Goal: Navigation & Orientation: Find specific page/section

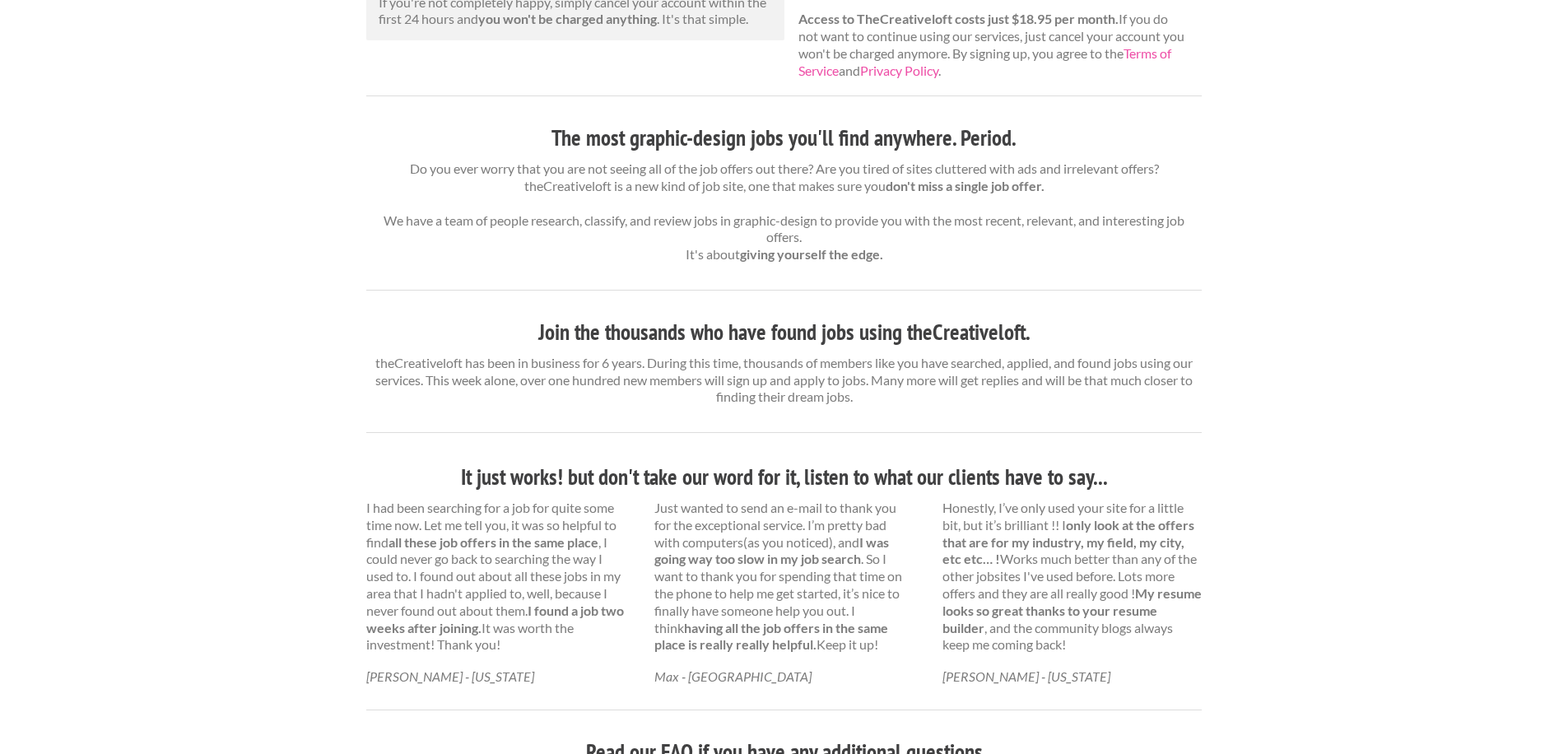
scroll to position [82, 0]
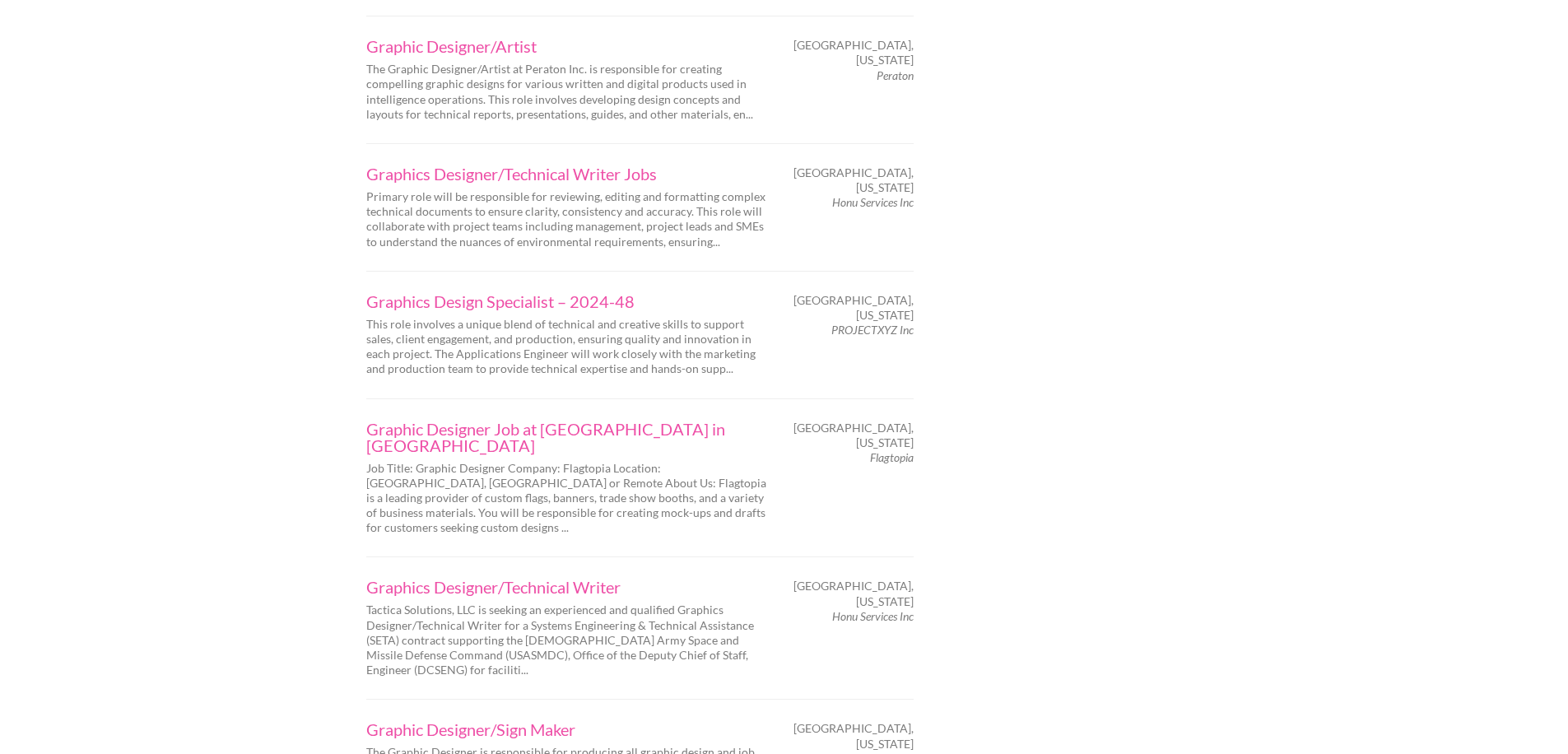
scroll to position [2550, 0]
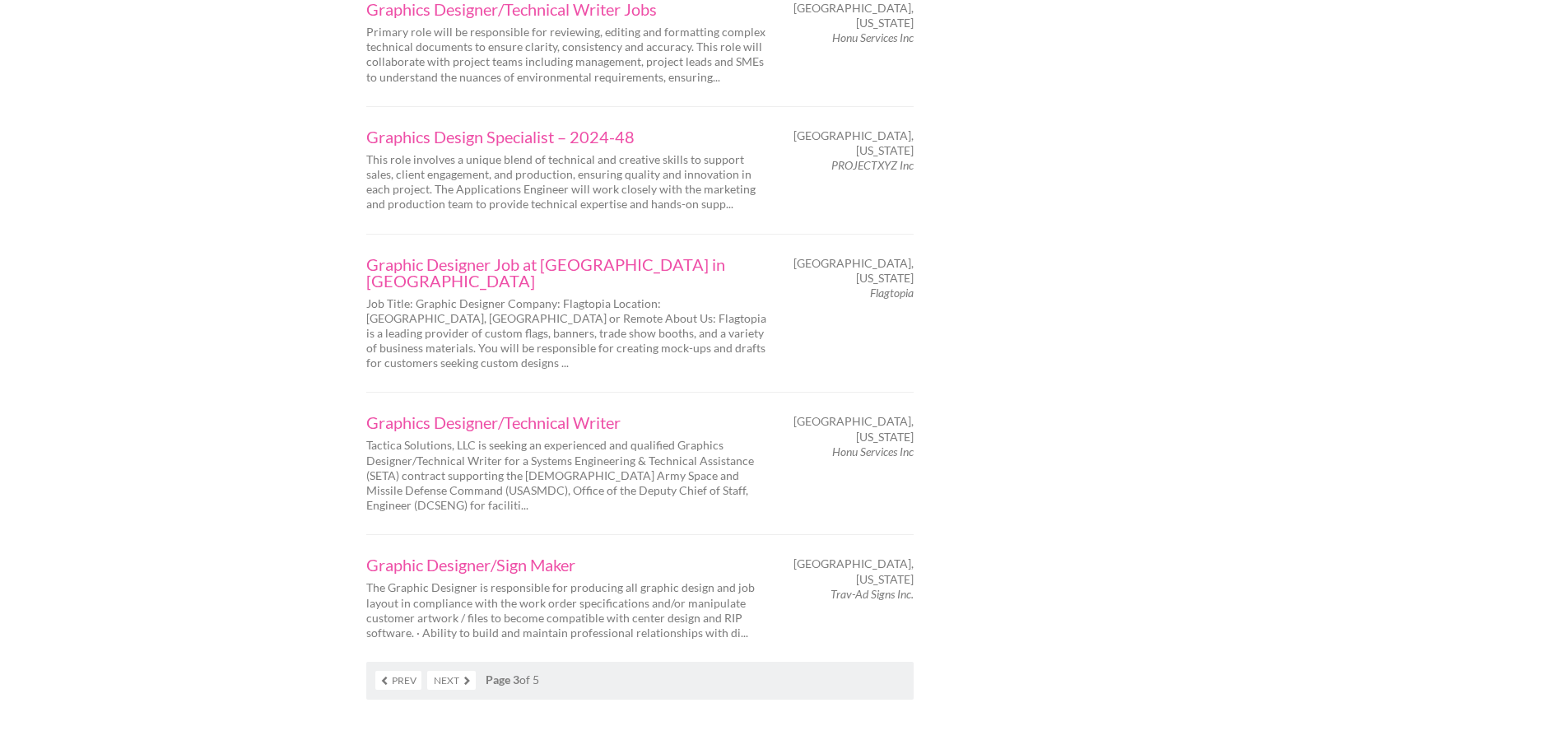
click at [453, 670] on link "Next" at bounding box center [452, 680] width 49 height 19
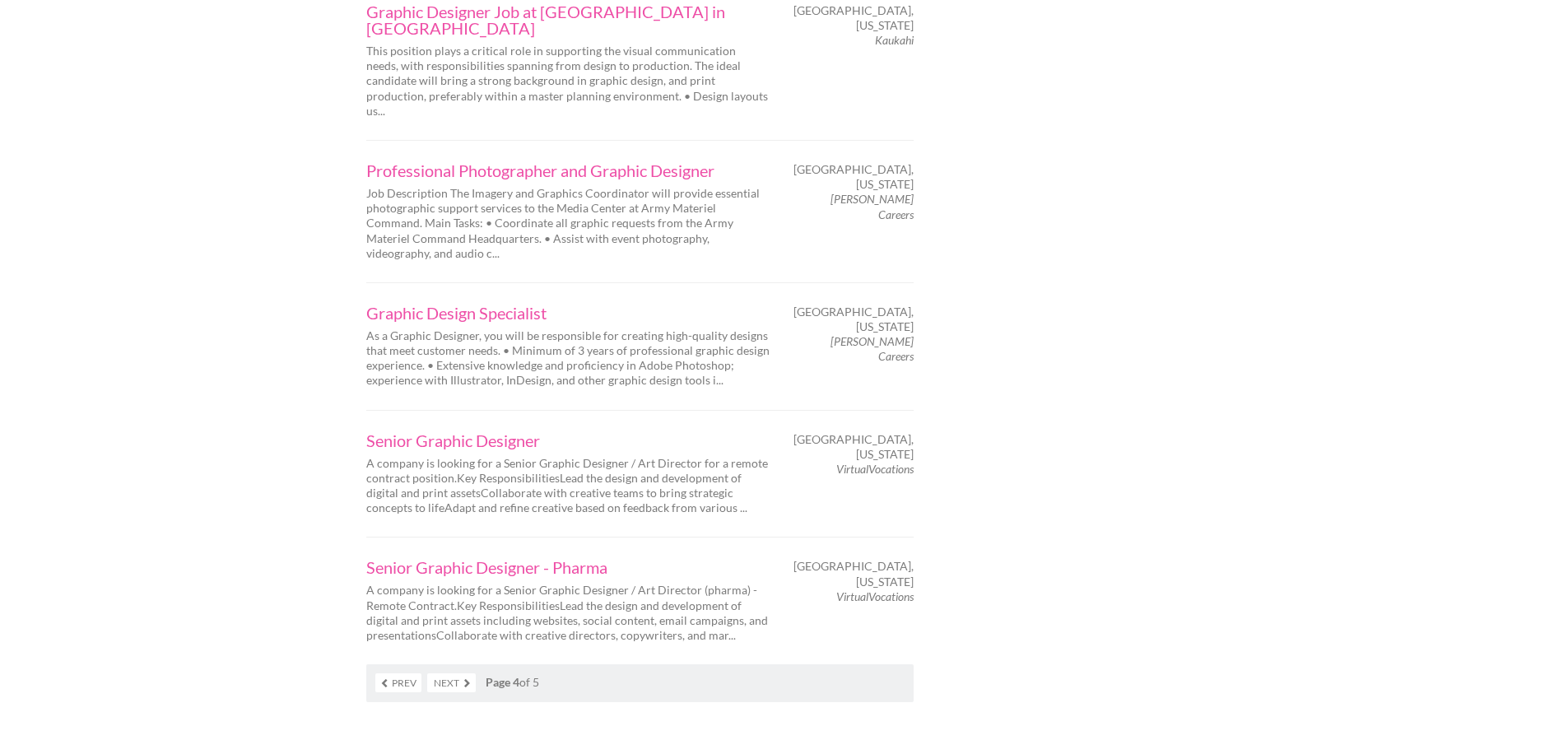
scroll to position [2632, 0]
click at [446, 670] on link "Next" at bounding box center [452, 680] width 49 height 19
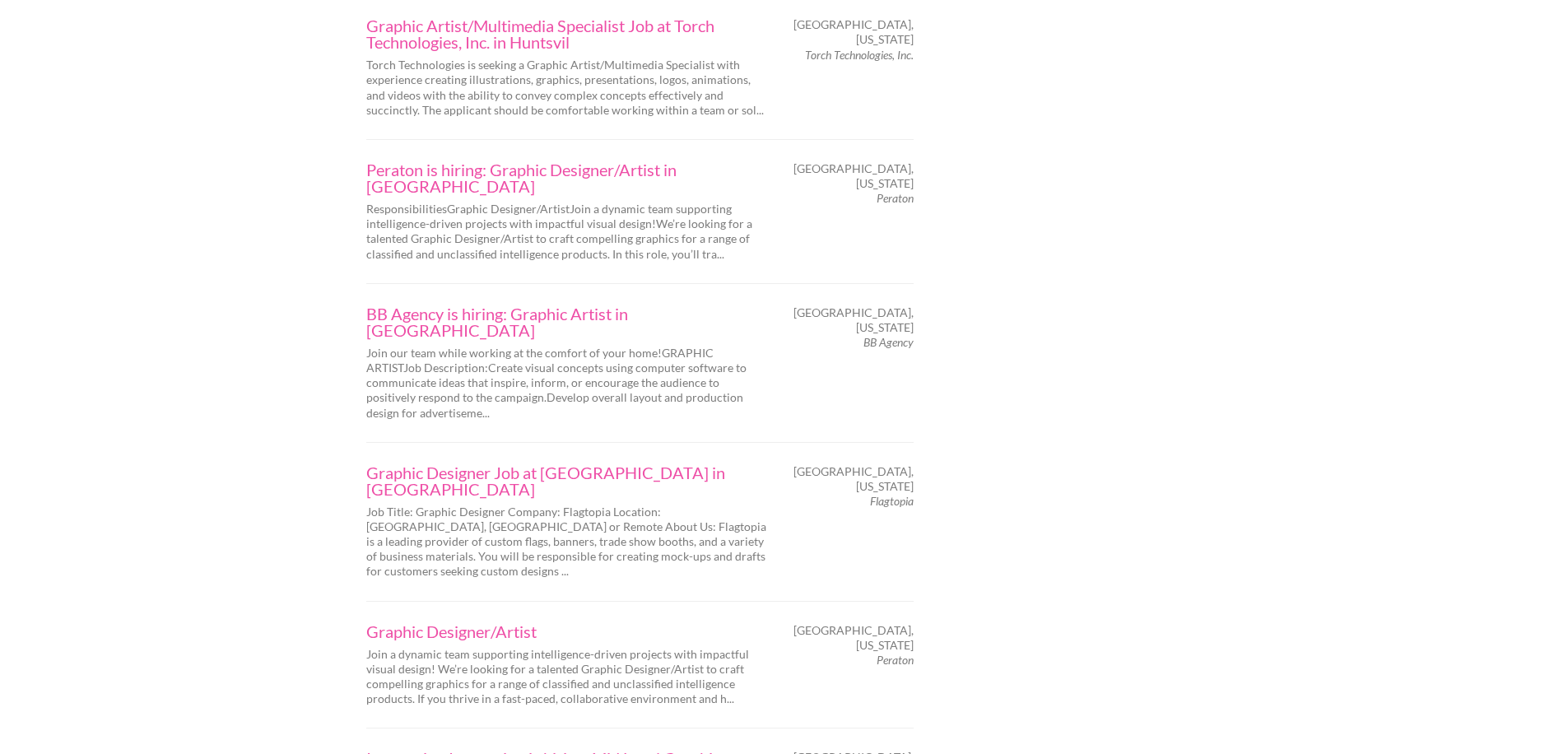
scroll to position [2468, 0]
